Goal: Transaction & Acquisition: Subscribe to service/newsletter

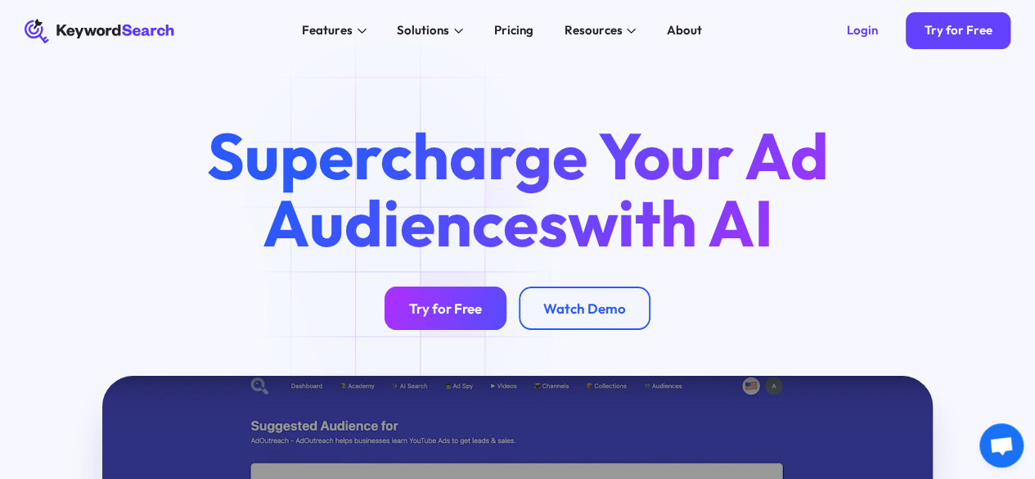
click at [416, 312] on link "Try for Free" at bounding box center [446, 307] width 122 height 43
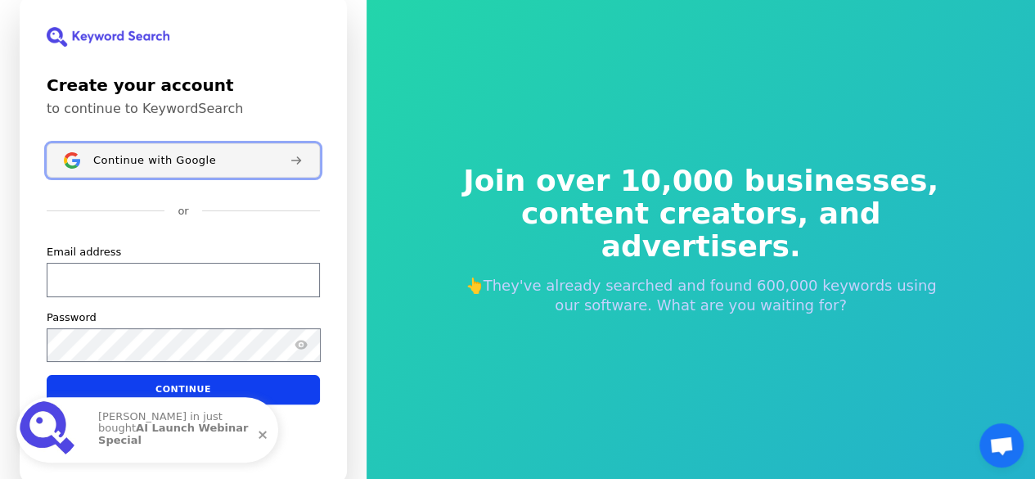
click at [280, 166] on button "Continue with Google" at bounding box center [183, 160] width 273 height 34
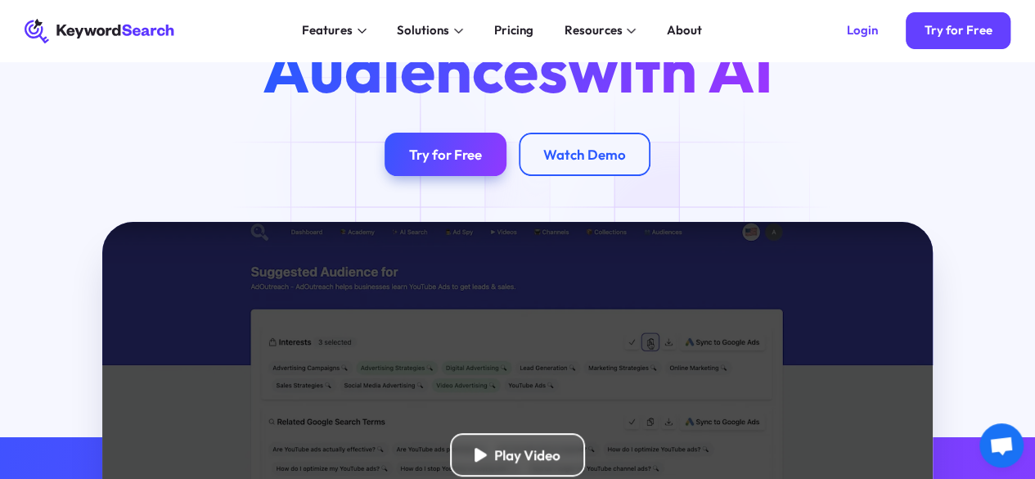
scroll to position [82, 0]
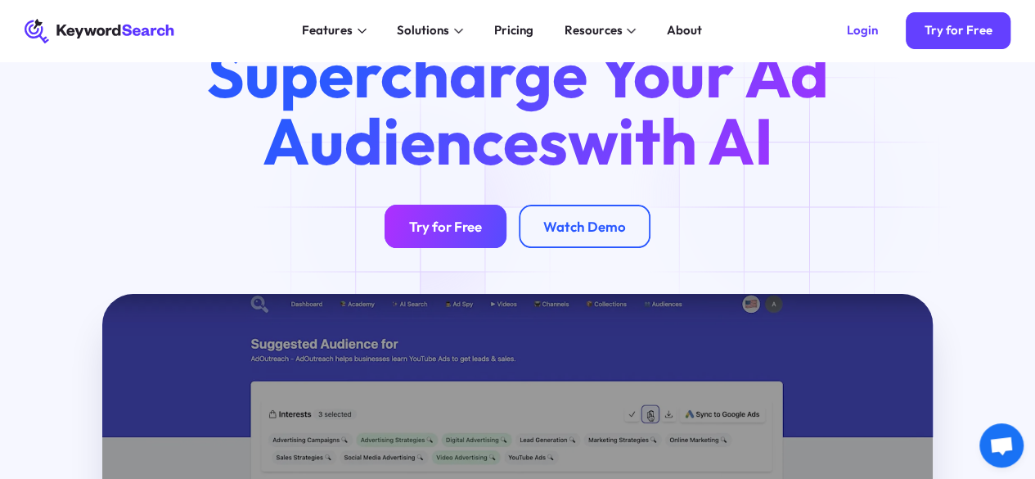
click at [419, 223] on link "Try for Free" at bounding box center [446, 226] width 122 height 43
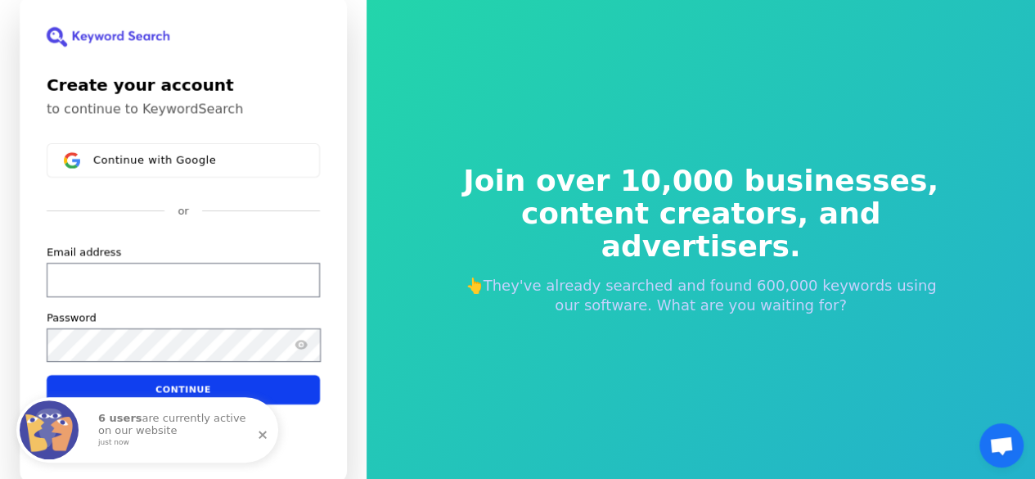
click at [272, 178] on div "Continue with Google or Email address Password Continue" at bounding box center [183, 273] width 273 height 261
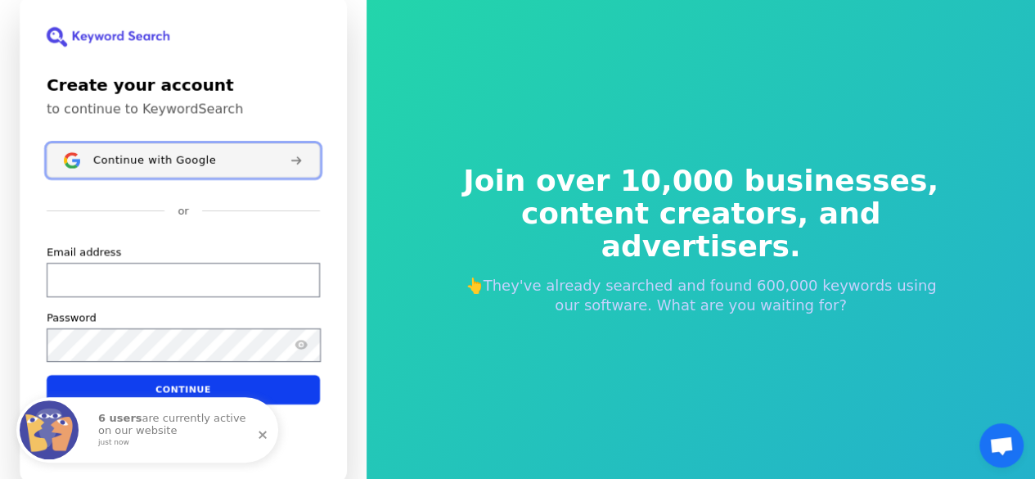
click at [272, 172] on button "Continue with Google" at bounding box center [183, 160] width 273 height 34
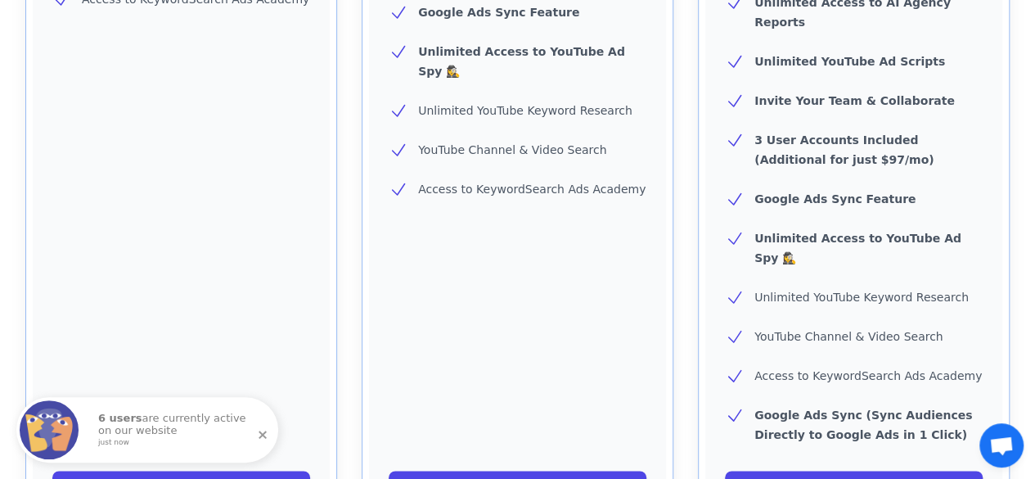
scroll to position [818, 0]
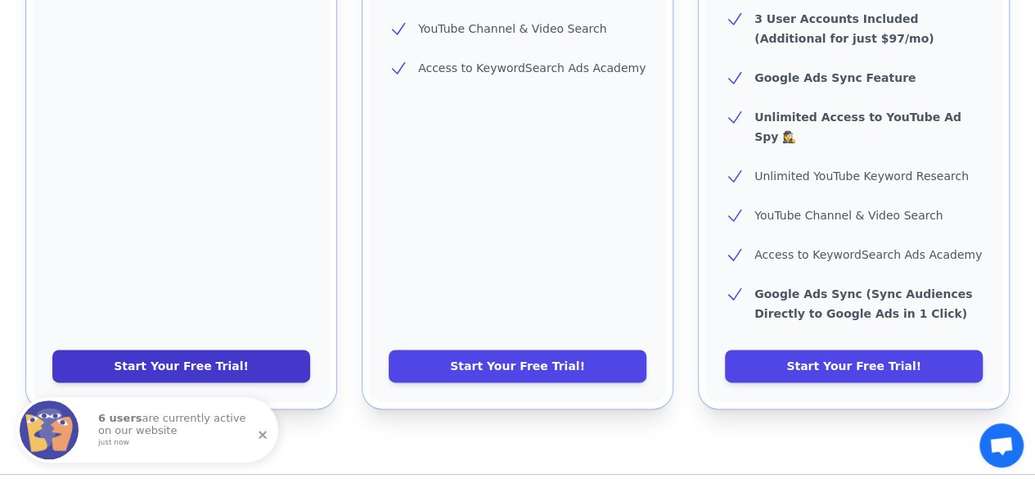
click at [177, 349] on link "Start Your Free Trial!" at bounding box center [181, 365] width 258 height 33
